Goal: Information Seeking & Learning: Find specific fact

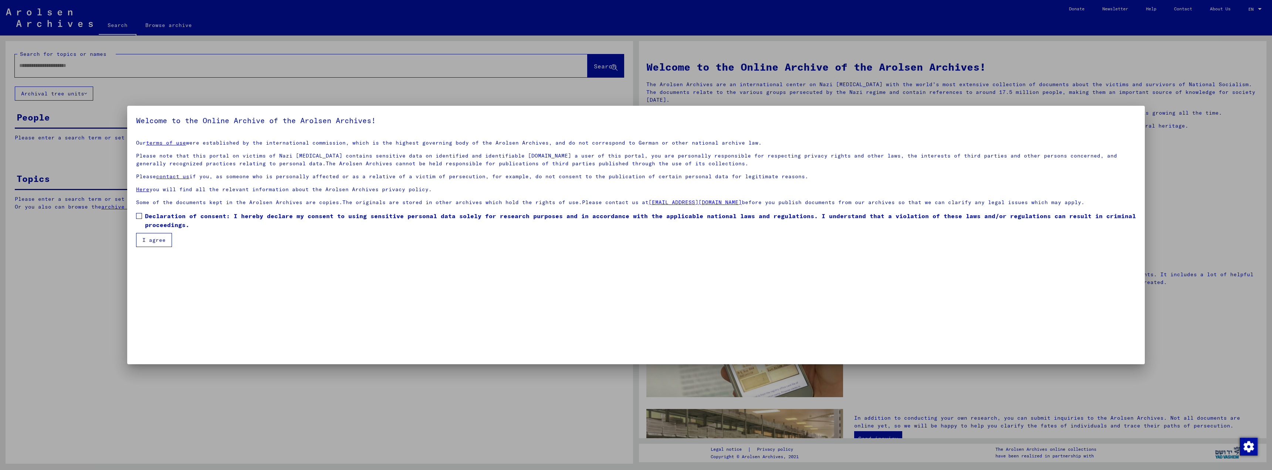
click at [140, 215] on span at bounding box center [139, 216] width 6 height 6
click at [154, 239] on button "I agree" at bounding box center [154, 240] width 36 height 14
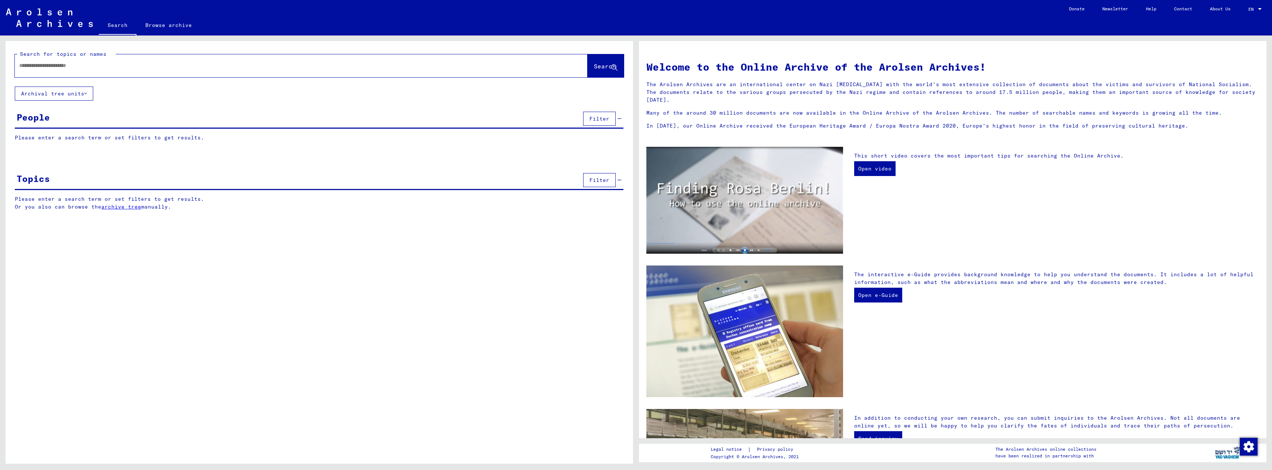
click at [43, 68] on input "text" at bounding box center [292, 66] width 546 height 8
type input "*****"
click at [610, 69] on span "Search" at bounding box center [605, 66] width 22 height 7
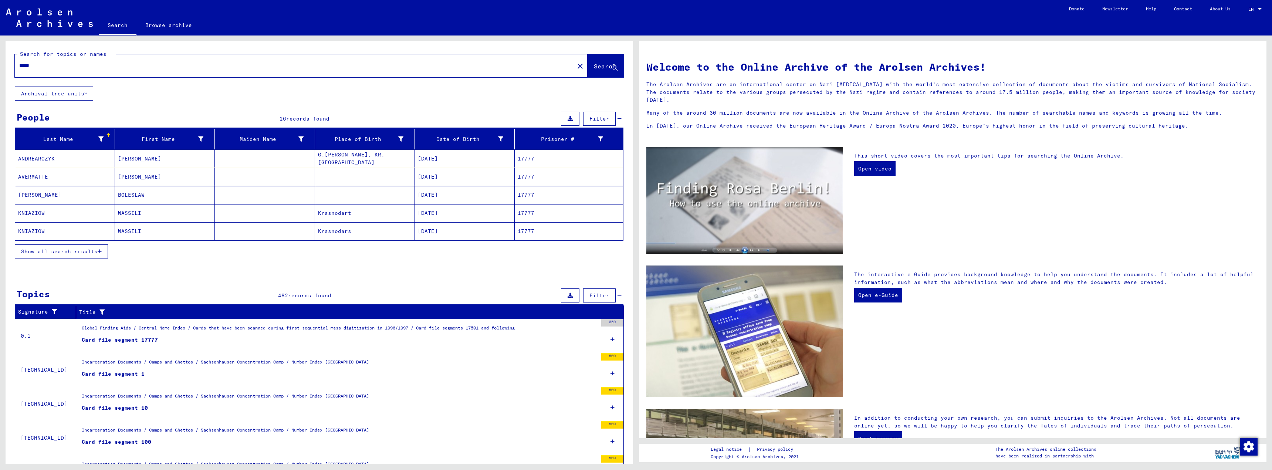
click at [446, 158] on mat-cell "[DATE]" at bounding box center [465, 159] width 100 height 18
